Goal: Task Accomplishment & Management: Complete application form

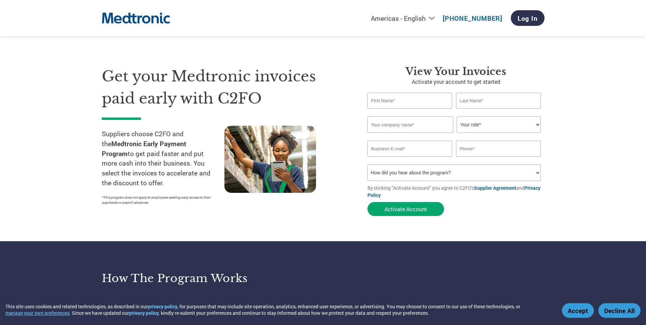
click at [573, 153] on section "Get your Medtronic invoices paid early with C2FO Suppliers choose C2FO and the …" at bounding box center [323, 134] width 646 height 214
click at [574, 140] on section "Get your Medtronic invoices paid early with C2FO Suppliers choose C2FO and the …" at bounding box center [323, 134] width 646 height 214
click at [577, 177] on section "Get your Medtronic invoices paid early with C2FO Suppliers choose C2FO and the …" at bounding box center [323, 134] width 646 height 214
click at [456, 176] on select "How did you hear about the program? Received a letter Email Social Media Online…" at bounding box center [455, 173] width 174 height 16
select select "Email"
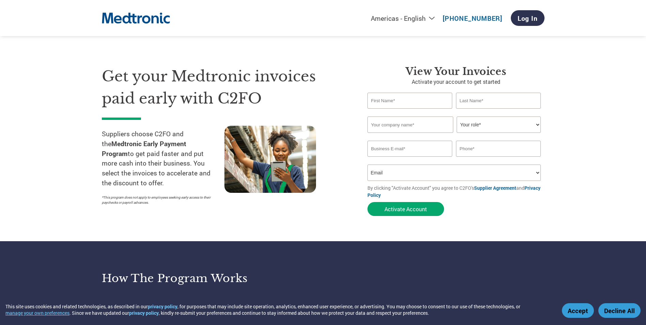
click at [368, 165] on select "How did you hear about the program? Received a letter Email Social Media Online…" at bounding box center [455, 173] width 174 height 16
click at [413, 149] on input "email" at bounding box center [410, 149] width 85 height 16
type input "accounts@imrasurgical.com"
type input "Avneet"
type input "Kaur"
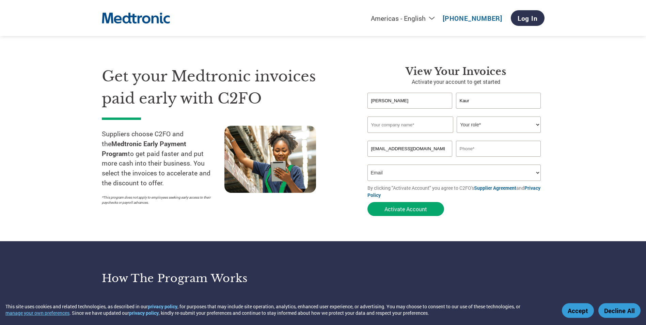
type input "09958079474"
click at [394, 133] on div "Invalid company name or company name is too long" at bounding box center [456, 137] width 177 height 8
click at [395, 128] on input "text" at bounding box center [411, 125] width 86 height 16
click at [409, 127] on input "text" at bounding box center [411, 125] width 86 height 16
drag, startPoint x: 395, startPoint y: 124, endPoint x: 385, endPoint y: 122, distance: 10.8
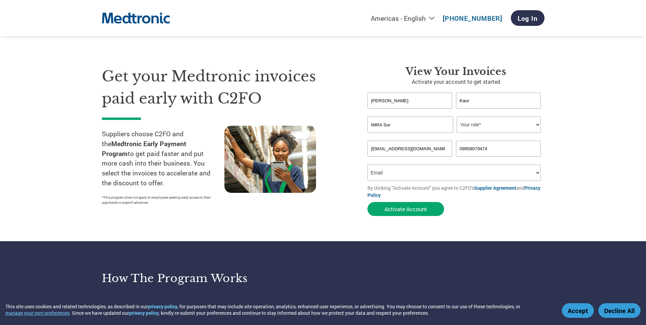
click at [385, 122] on input "IMRA Sur" at bounding box center [411, 125] width 86 height 16
type input "IMRA Products Pty Ltd"
click at [483, 126] on select "Your role* CFO Controller Credit Manager Finance Director Treasurer CEO Preside…" at bounding box center [499, 125] width 84 height 16
select select "BOOKKEEPER"
click at [457, 117] on select "Your role* CFO Controller Credit Manager Finance Director Treasurer CEO Preside…" at bounding box center [499, 125] width 84 height 16
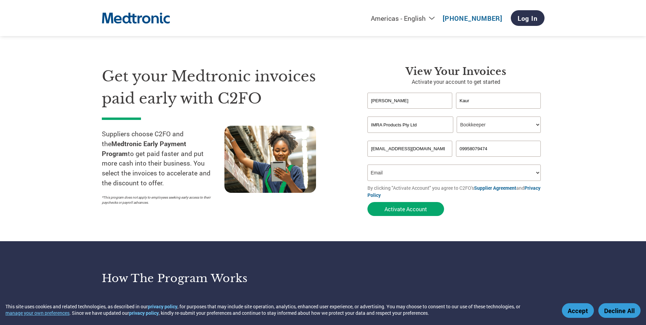
click at [528, 208] on form "Avneet Kaur Invalid first name or first name is too long Invalid last name or l…" at bounding box center [456, 156] width 177 height 127
click at [531, 214] on form "Avneet Kaur Invalid first name or first name is too long Invalid last name or l…" at bounding box center [456, 156] width 177 height 127
click at [378, 170] on select "How did you hear about the program? Received a letter Email Social Media Online…" at bounding box center [455, 173] width 174 height 16
click at [368, 165] on select "How did you hear about the program? Received a letter Email Social Media Online…" at bounding box center [455, 173] width 174 height 16
click at [555, 218] on section "Get your Medtronic invoices paid early with C2FO Suppliers choose C2FO and the …" at bounding box center [323, 134] width 646 height 214
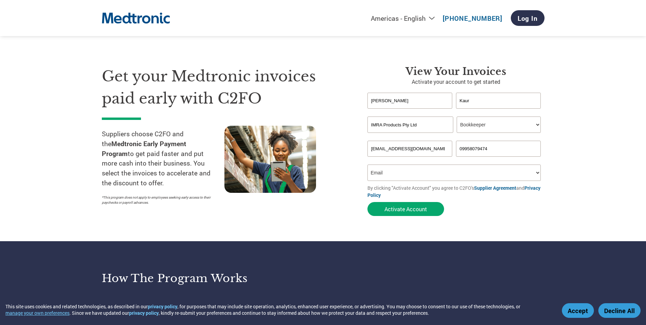
click at [508, 210] on form "Avneet Kaur Invalid first name or first name is too long Invalid last name or l…" at bounding box center [456, 156] width 177 height 127
click at [512, 215] on form "Avneet Kaur Invalid first name or first name is too long Invalid last name or l…" at bounding box center [456, 156] width 177 height 127
click at [574, 122] on section "Get your Medtronic invoices paid early with C2FO Suppliers choose C2FO and the …" at bounding box center [323, 134] width 646 height 214
click at [574, 150] on section "Get your Medtronic invoices paid early with C2FO Suppliers choose C2FO and the …" at bounding box center [323, 134] width 646 height 214
drag, startPoint x: 636, startPoint y: 197, endPoint x: 624, endPoint y: 201, distance: 12.7
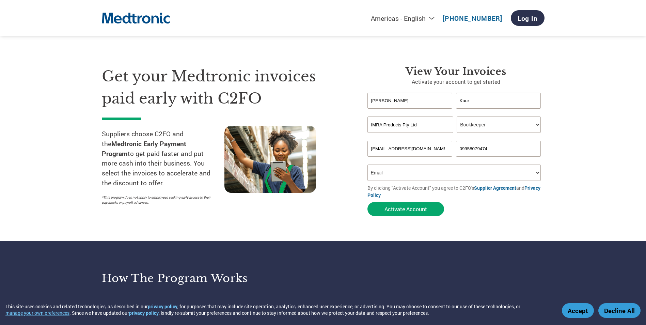
click at [628, 202] on section "Get your Medtronic invoices paid early with C2FO Suppliers choose C2FO and the …" at bounding box center [323, 134] width 646 height 214
click at [602, 173] on section "Get your Medtronic invoices paid early with C2FO Suppliers choose C2FO and the …" at bounding box center [323, 134] width 646 height 214
click at [603, 179] on section "Get your Medtronic invoices paid early with C2FO Suppliers choose C2FO and the …" at bounding box center [323, 134] width 646 height 214
click at [590, 182] on section "Get your Medtronic invoices paid early with C2FO Suppliers choose C2FO and the …" at bounding box center [323, 134] width 646 height 214
click at [591, 191] on section "Get your Medtronic invoices paid early with C2FO Suppliers choose C2FO and the …" at bounding box center [323, 134] width 646 height 214
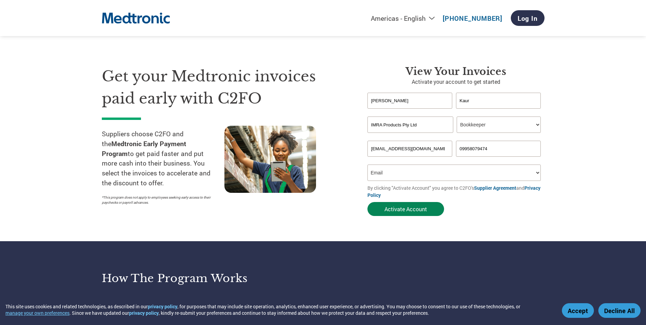
click at [414, 213] on button "Activate Account" at bounding box center [406, 209] width 77 height 14
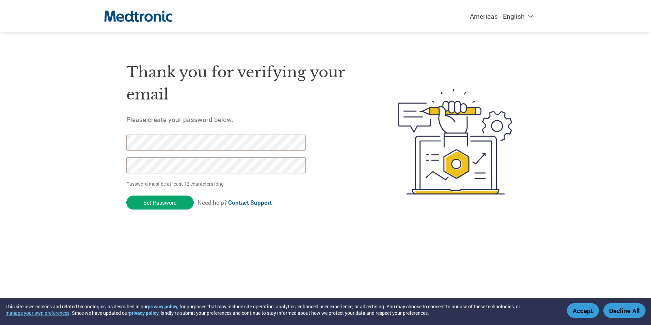
click at [113, 145] on div "Thank you for verifying your email Please create your password below. Password …" at bounding box center [325, 141] width 443 height 181
drag, startPoint x: 148, startPoint y: 202, endPoint x: 112, endPoint y: 144, distance: 68.1
click at [112, 144] on div "Thank you for verifying your email Please create your password below. Password …" at bounding box center [325, 141] width 443 height 181
click at [123, 143] on div "Thank you for verifying your email Please create your password below. Password …" at bounding box center [325, 141] width 443 height 181
click at [76, 152] on div "Americas - English Américas - Español [GEOGRAPHIC_DATA] - Português Amériques -…" at bounding box center [325, 114] width 651 height 229
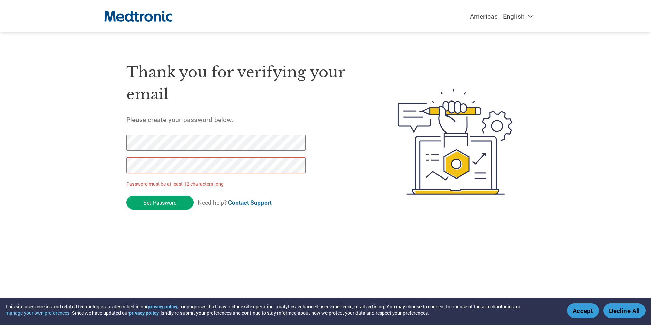
click at [244, 256] on html "This site uses cookies and related technologies, as described in our privacy po…" at bounding box center [325, 128] width 651 height 256
click at [97, 138] on div "Americas - English Américas - Español [GEOGRAPHIC_DATA] - Português Amériques -…" at bounding box center [325, 114] width 651 height 229
click at [177, 200] on input "Set Password" at bounding box center [159, 203] width 67 height 14
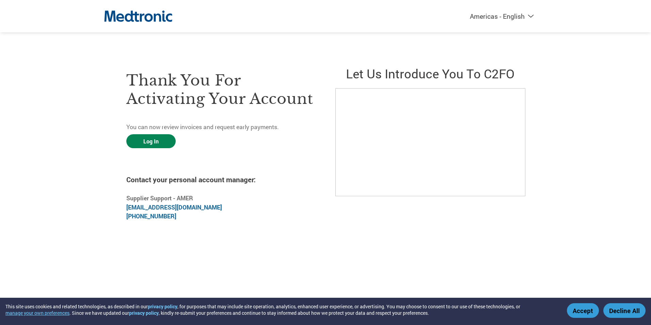
click at [164, 141] on link "Log In" at bounding box center [150, 141] width 49 height 14
